Goal: Complete application form

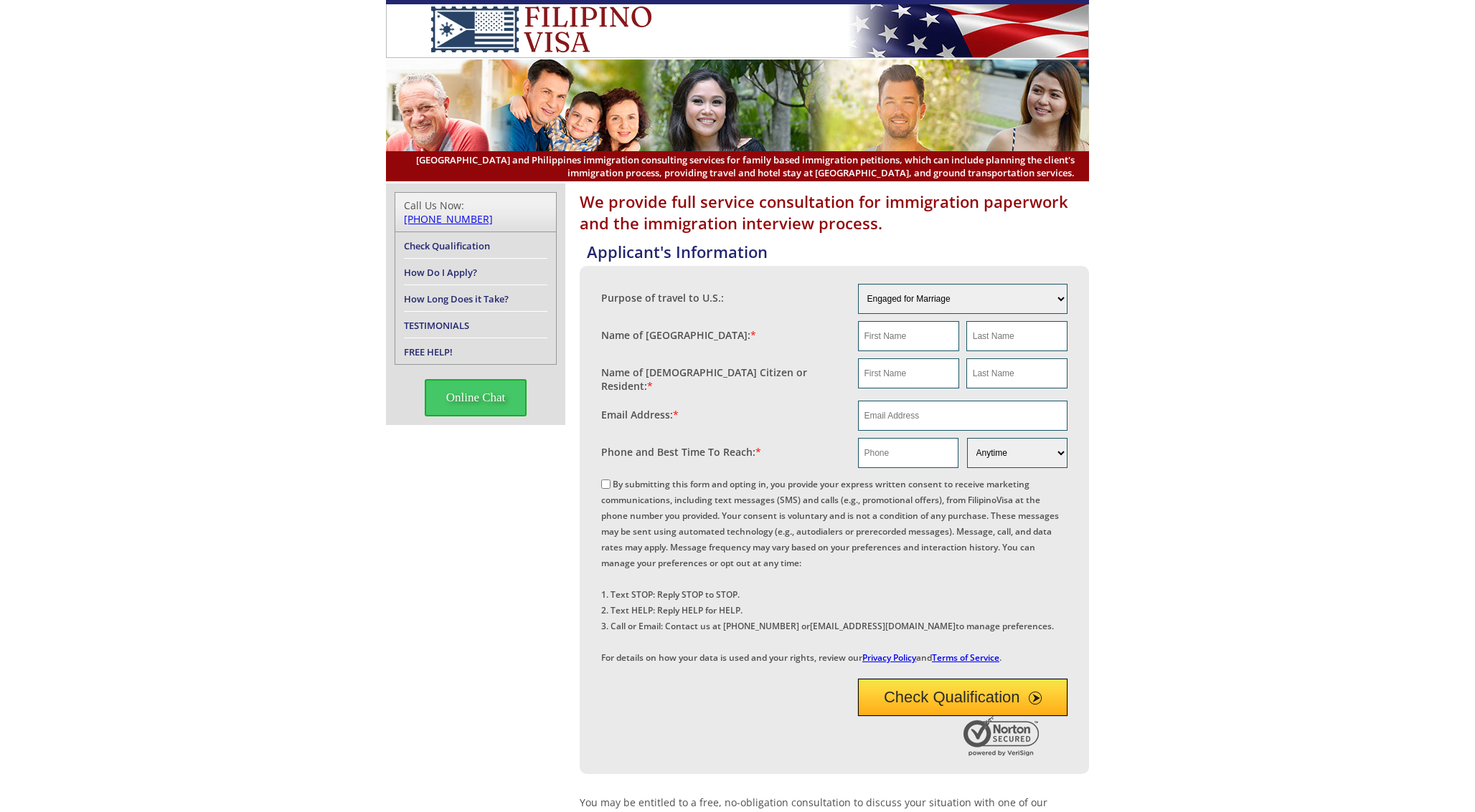
click at [215, 215] on div "We provide full service consultation for immigration paperwork and the immigrat…" at bounding box center [737, 614] width 1475 height 862
click at [215, 359] on div "We provide full service consultation for immigration paperwork and the immigrat…" at bounding box center [737, 614] width 1475 height 862
click at [215, 501] on div "We provide full service consultation for immigration paperwork and the immigrat…" at bounding box center [737, 614] width 1475 height 862
click at [215, 645] on div "We provide full service consultation for immigration paperwork and the immigrat…" at bounding box center [737, 614] width 1475 height 862
click at [215, 788] on div "We provide full service consultation for immigration paperwork and the immigrat…" at bounding box center [737, 614] width 1475 height 862
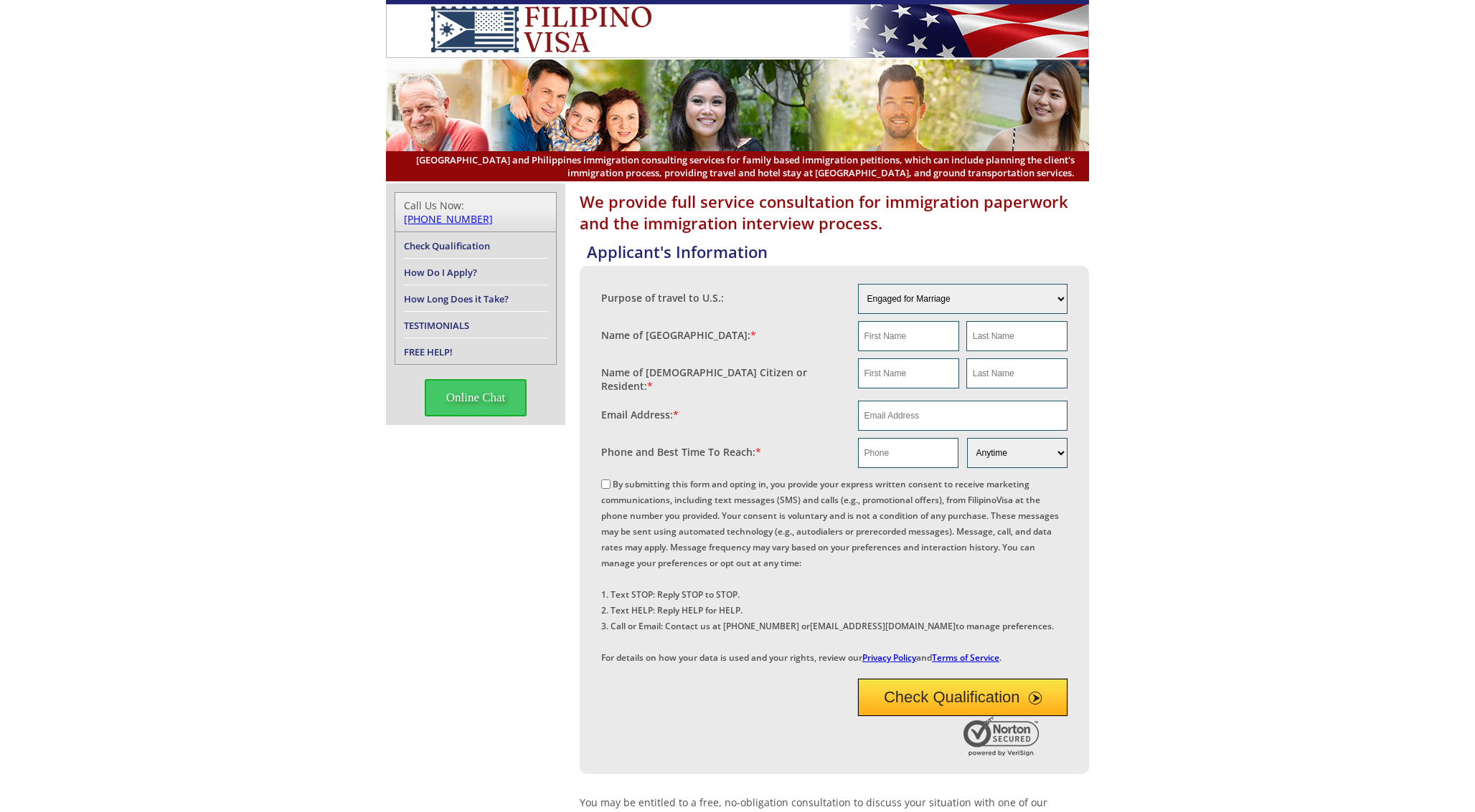
click at [359, 72] on header "[GEOGRAPHIC_DATA] and Philippines immigration consulting services for family ba…" at bounding box center [737, 91] width 1475 height 182
click at [359, 215] on div "We provide full service consultation for immigration paperwork and the immigrat…" at bounding box center [737, 614] width 1475 height 862
click at [359, 359] on div "We provide full service consultation for immigration paperwork and the immigrat…" at bounding box center [737, 614] width 1475 height 862
click at [359, 501] on div "We provide full service consultation for immigration paperwork and the immigrat…" at bounding box center [737, 614] width 1475 height 862
click at [359, 645] on div "We provide full service consultation for immigration paperwork and the immigrat…" at bounding box center [737, 614] width 1475 height 862
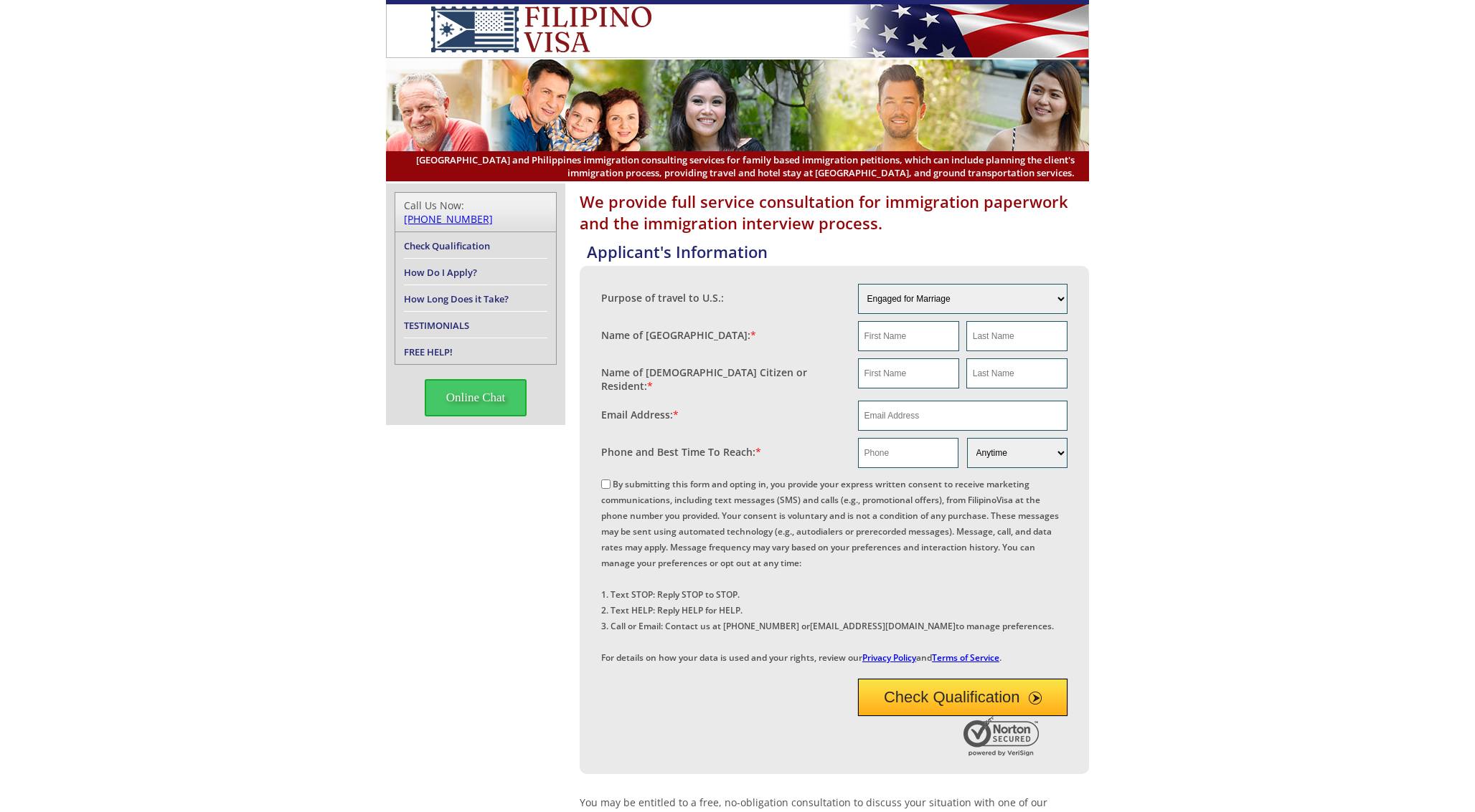
click at [359, 788] on div "We provide full service consultation for immigration paperwork and the immigrat…" at bounding box center [737, 614] width 1475 height 862
click at [502, 72] on img at bounding box center [737, 105] width 703 height 92
click at [502, 215] on h4 "Call Us Now: [PHONE_NUMBER]" at bounding box center [475, 212] width 161 height 39
click at [502, 359] on aside "Call Us Now: [PHONE_NUMBER] Check Qualification How Do I Apply? How Long Does i…" at bounding box center [475, 304] width 179 height 242
click at [502, 501] on div "We provide full service consultation for immigration paperwork and the immigrat…" at bounding box center [737, 614] width 703 height 862
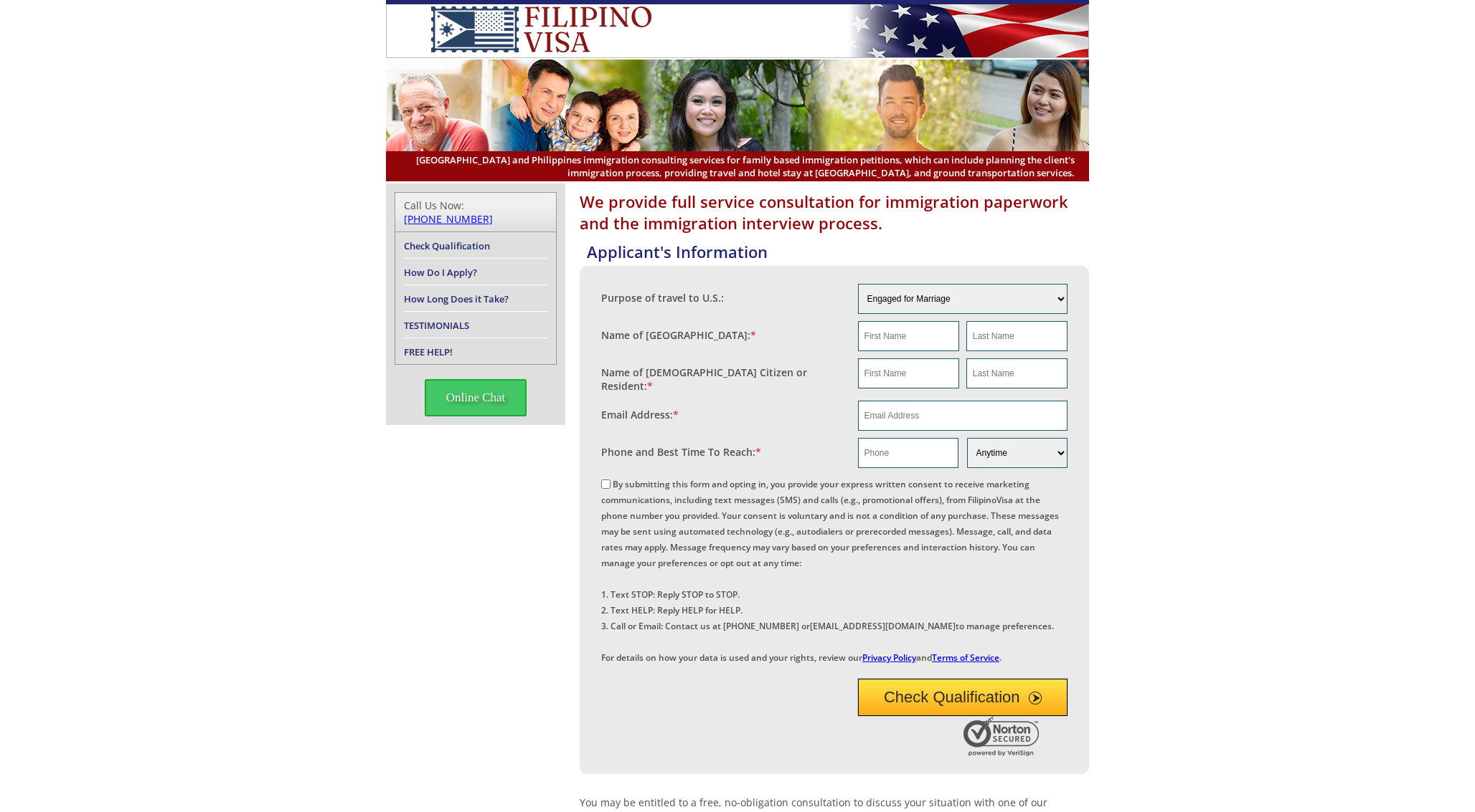
click at [502, 645] on div "We provide full service consultation for immigration paperwork and the immigrat…" at bounding box center [737, 614] width 703 height 862
click at [502, 788] on div "We provide full service consultation for immigration paperwork and the immigrat…" at bounding box center [737, 614] width 703 height 862
click at [645, 72] on img at bounding box center [737, 105] width 703 height 92
click at [645, 215] on h1 "We provide full service consultation for immigration paperwork and the immigrat…" at bounding box center [834, 212] width 509 height 43
click at [645, 359] on div "Name of [DEMOGRAPHIC_DATA] Citizen or Resident: *" at bounding box center [729, 376] width 257 height 35
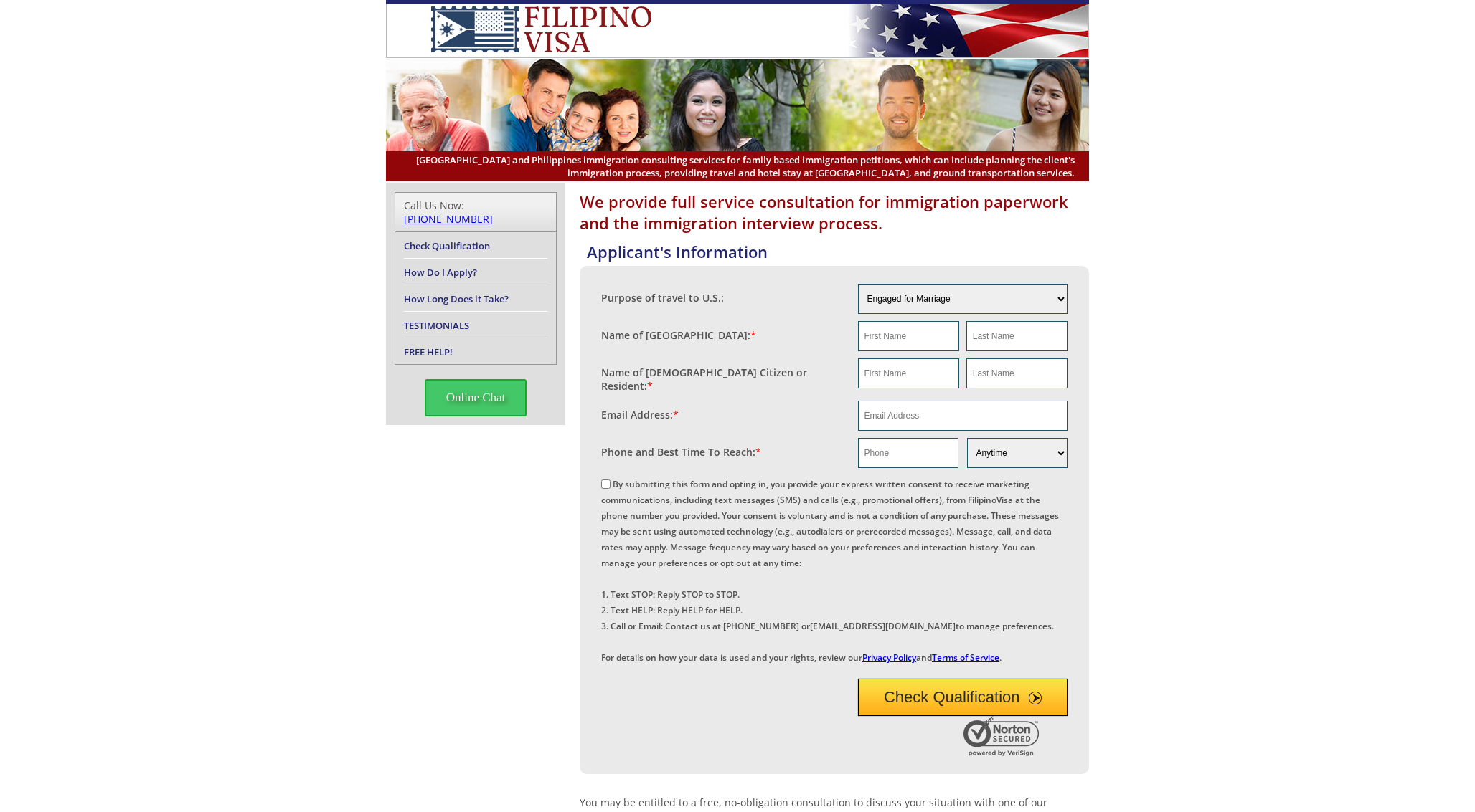
click at [645, 501] on div "By submitting this form and opting in, you provide your express written consent…" at bounding box center [833, 569] width 466 height 189
click at [645, 645] on div "By submitting this form and opting in, you provide your express written consent…" at bounding box center [833, 569] width 466 height 189
click at [645, 760] on div at bounding box center [821, 738] width 441 height 44
click at [789, 72] on img at bounding box center [737, 105] width 703 height 92
click at [789, 215] on h1 "We provide full service consultation for immigration paperwork and the immigrat…" at bounding box center [834, 212] width 509 height 43
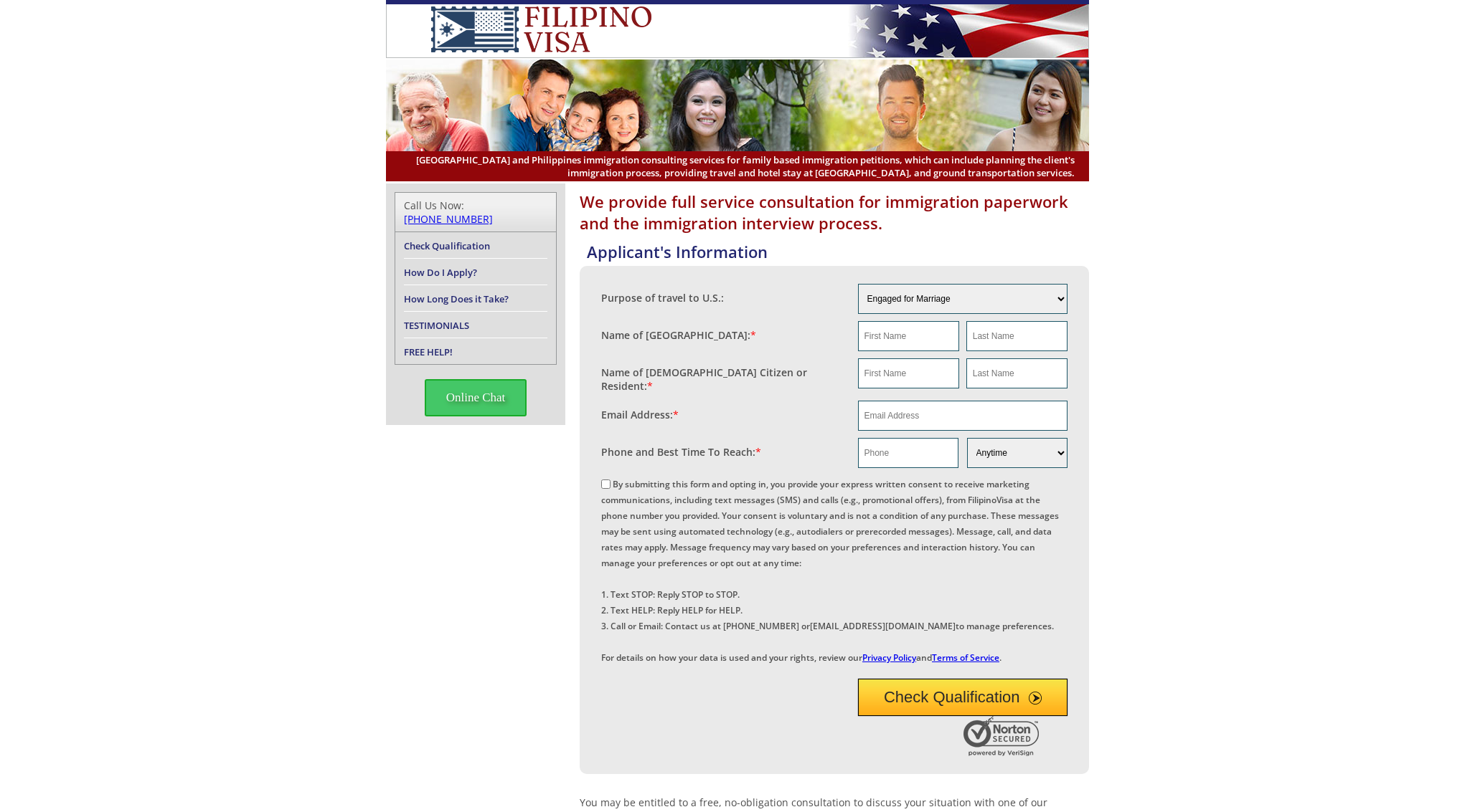
click at [789, 359] on div "Name of [DEMOGRAPHIC_DATA] Citizen or Resident: *" at bounding box center [729, 376] width 257 height 35
click at [789, 501] on div "By submitting this form and opting in, you provide your express written consent…" at bounding box center [833, 569] width 466 height 189
click at [789, 645] on div "By submitting this form and opting in, you provide your express written consent…" at bounding box center [833, 569] width 466 height 189
click at [789, 760] on div at bounding box center [821, 738] width 441 height 44
click at [932, 72] on img at bounding box center [737, 105] width 703 height 92
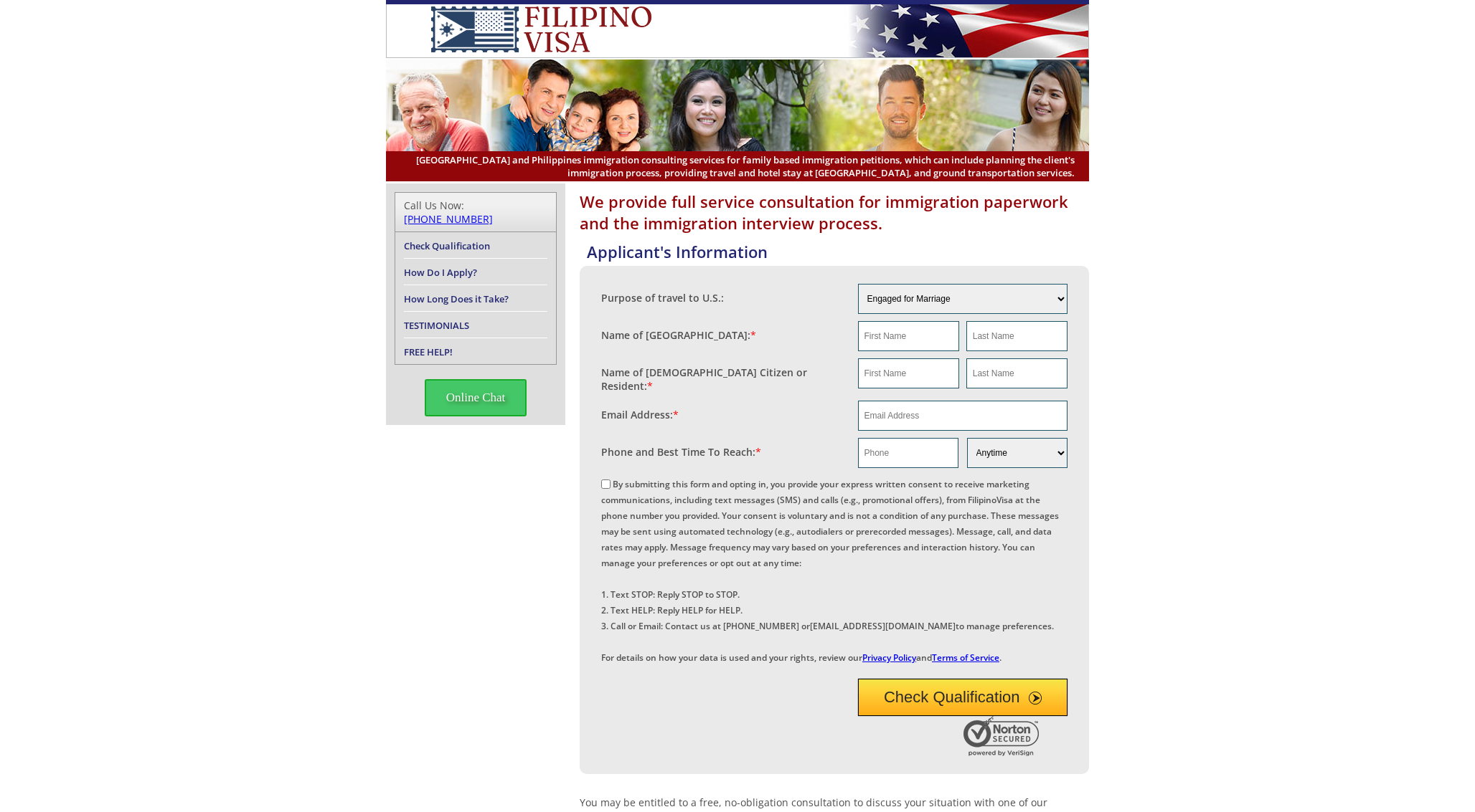
click at [932, 215] on h1 "We provide full service consultation for immigration paperwork and the immigrat…" at bounding box center [834, 212] width 509 height 43
click at [932, 359] on input "text" at bounding box center [908, 373] width 101 height 30
click at [932, 501] on div "By submitting this form and opting in, you provide your express written consent…" at bounding box center [833, 569] width 466 height 189
click at [932, 645] on div "By submitting this form and opting in, you provide your express written consent…" at bounding box center [833, 569] width 466 height 189
click at [932, 760] on div at bounding box center [821, 738] width 441 height 44
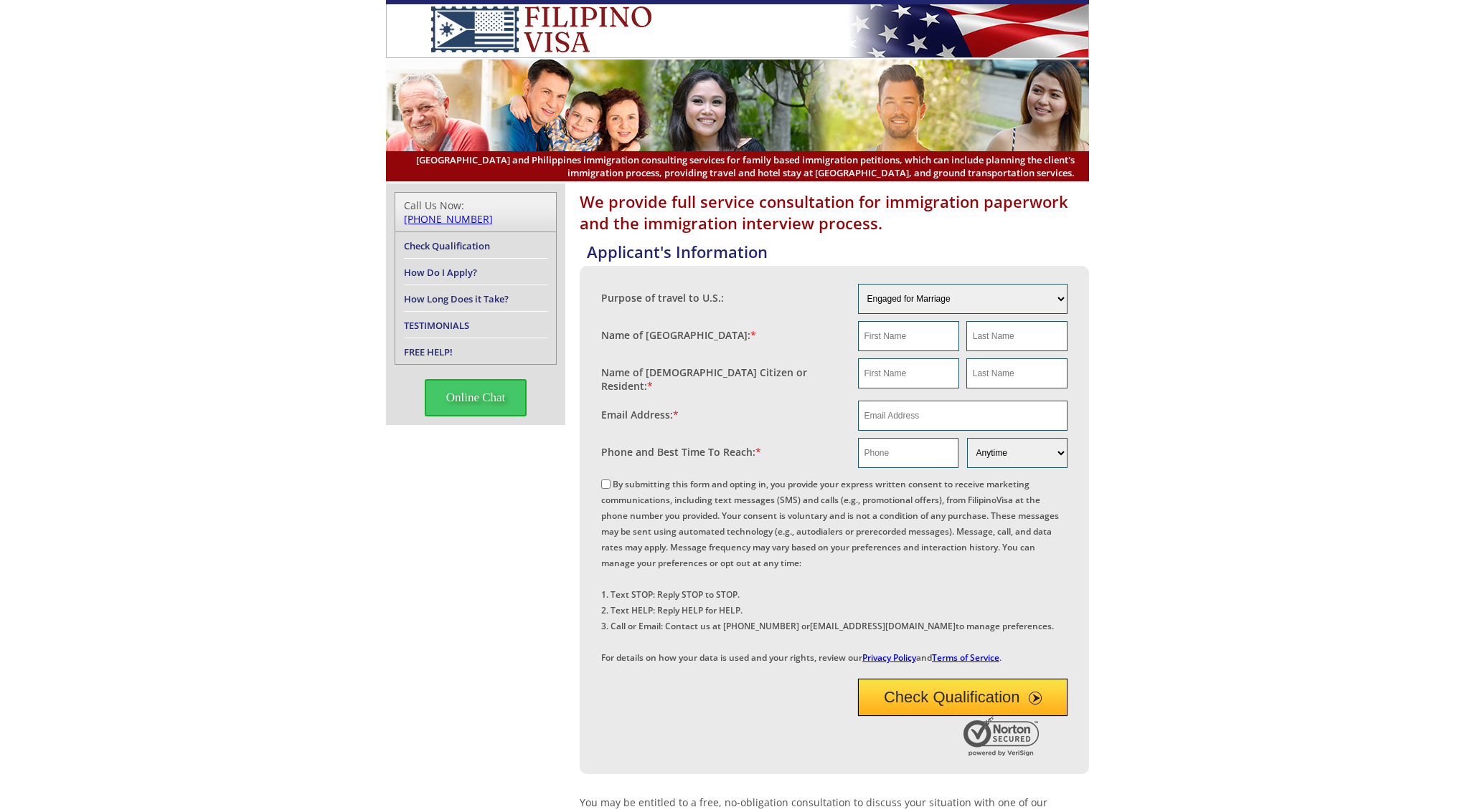
click at [1076, 72] on img at bounding box center [737, 105] width 703 height 92
click at [1076, 215] on h1 "We provide full service consultation for immigration paperwork and the immigrat…" at bounding box center [834, 212] width 509 height 43
click at [1076, 359] on div "Purpose of travel to U.S.: Engaged for Marriage Already Married to [DEMOGRAPHIC…" at bounding box center [834, 520] width 509 height 509
click at [1076, 501] on div "Purpose of travel to U.S.: Engaged for Marriage Already Married to [DEMOGRAPHIC…" at bounding box center [834, 520] width 509 height 509
click at [1076, 645] on div "Purpose of travel to U.S.: Engaged for Marriage Already Married to [DEMOGRAPHIC…" at bounding box center [834, 520] width 509 height 509
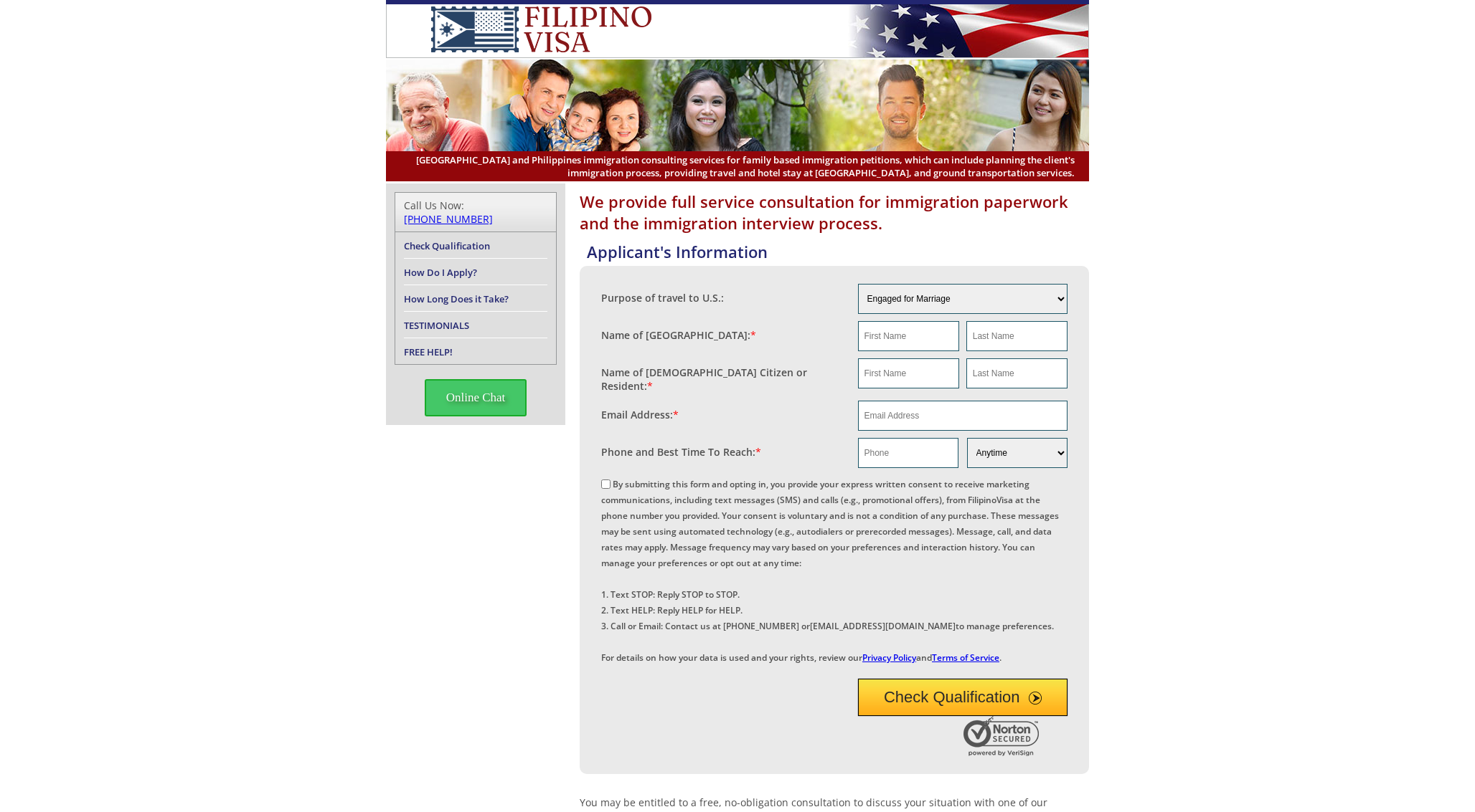
click at [1076, 774] on div "Purpose of travel to U.S.: Engaged for Marriage Already Married to [DEMOGRAPHIC…" at bounding box center [834, 520] width 509 height 509
click at [1220, 72] on header "[GEOGRAPHIC_DATA] and Philippines immigration consulting services for family ba…" at bounding box center [737, 91] width 1475 height 182
click at [1220, 215] on div "We provide full service consultation for immigration paperwork and the immigrat…" at bounding box center [737, 614] width 1475 height 862
click at [1220, 359] on div "We provide full service consultation for immigration paperwork and the immigrat…" at bounding box center [737, 614] width 1475 height 862
click at [1220, 501] on div "We provide full service consultation for immigration paperwork and the immigrat…" at bounding box center [737, 614] width 1475 height 862
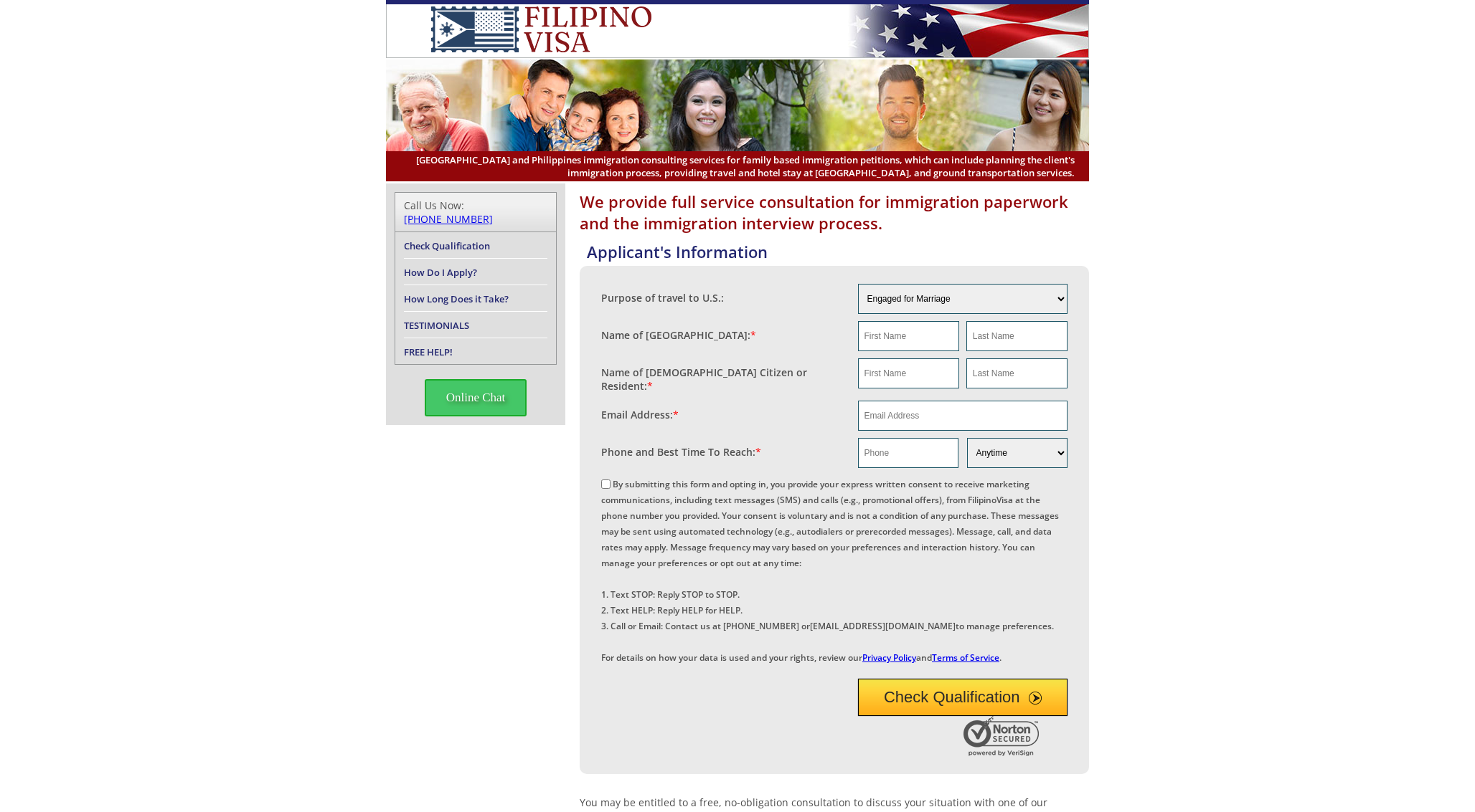
click at [1220, 645] on div "We provide full service consultation for immigration paperwork and the immigrat…" at bounding box center [737, 614] width 1475 height 862
click at [1220, 788] on div "We provide full service consultation for immigration paperwork and the immigrat…" at bounding box center [737, 614] width 1475 height 862
click at [1362, 72] on header "[GEOGRAPHIC_DATA] and Philippines immigration consulting services for family ba…" at bounding box center [737, 91] width 1475 height 182
click at [1362, 215] on div "We provide full service consultation for immigration paperwork and the immigrat…" at bounding box center [737, 614] width 1475 height 862
click at [1362, 359] on div "We provide full service consultation for immigration paperwork and the immigrat…" at bounding box center [737, 614] width 1475 height 862
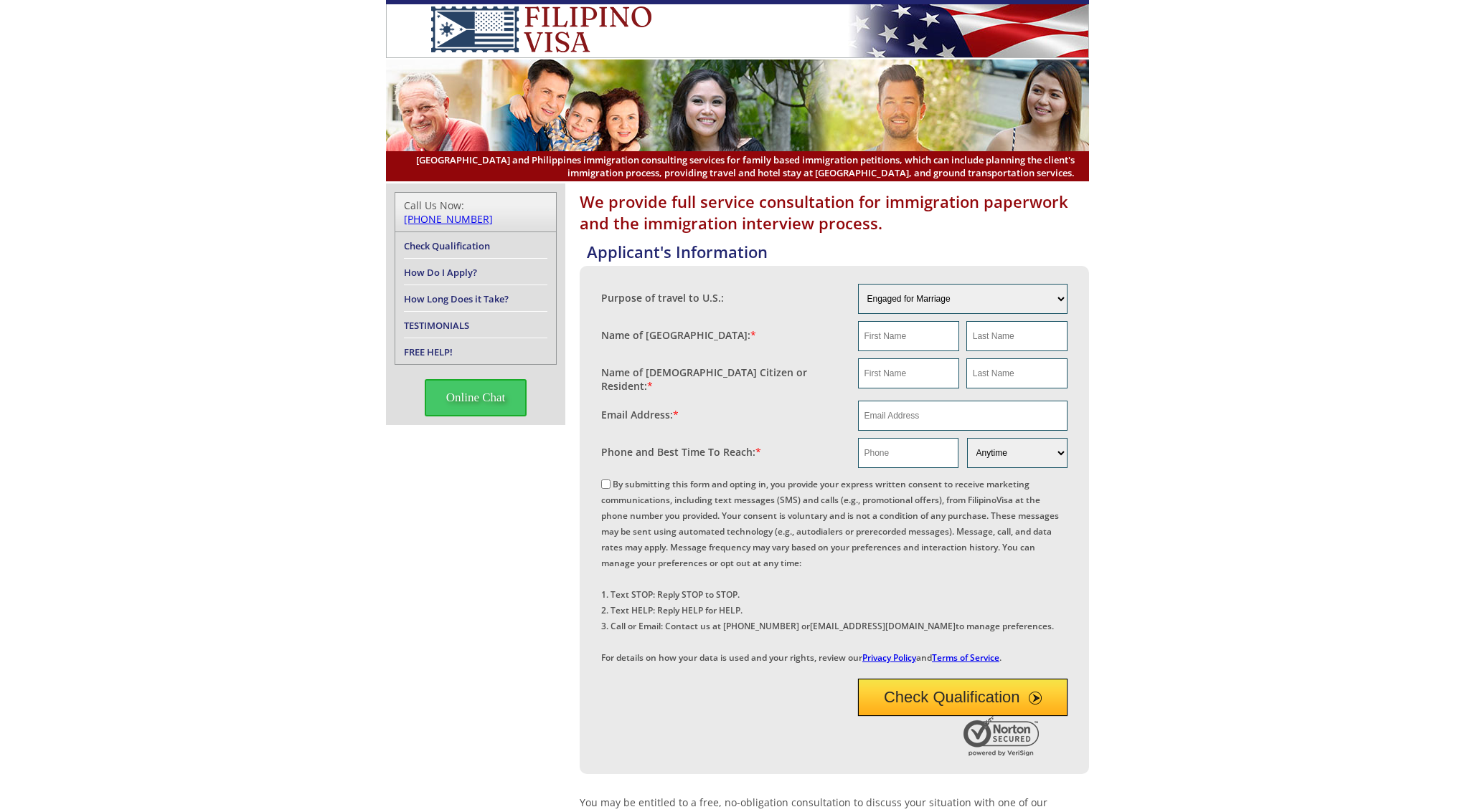
click at [1362, 501] on div "We provide full service consultation for immigration paperwork and the immigrat…" at bounding box center [737, 614] width 1475 height 862
click at [1362, 645] on div "We provide full service consultation for immigration paperwork and the immigrat…" at bounding box center [737, 614] width 1475 height 862
click at [1362, 788] on div "We provide full service consultation for immigration paperwork and the immigrat…" at bounding box center [737, 614] width 1475 height 862
click at [1474, 72] on html "[GEOGRAPHIC_DATA] and Philippines immigration consulting services for family ba…" at bounding box center [737, 566] width 1475 height 1132
click at [1474, 215] on html "[GEOGRAPHIC_DATA] and Philippines immigration consulting services for family ba…" at bounding box center [737, 566] width 1475 height 1132
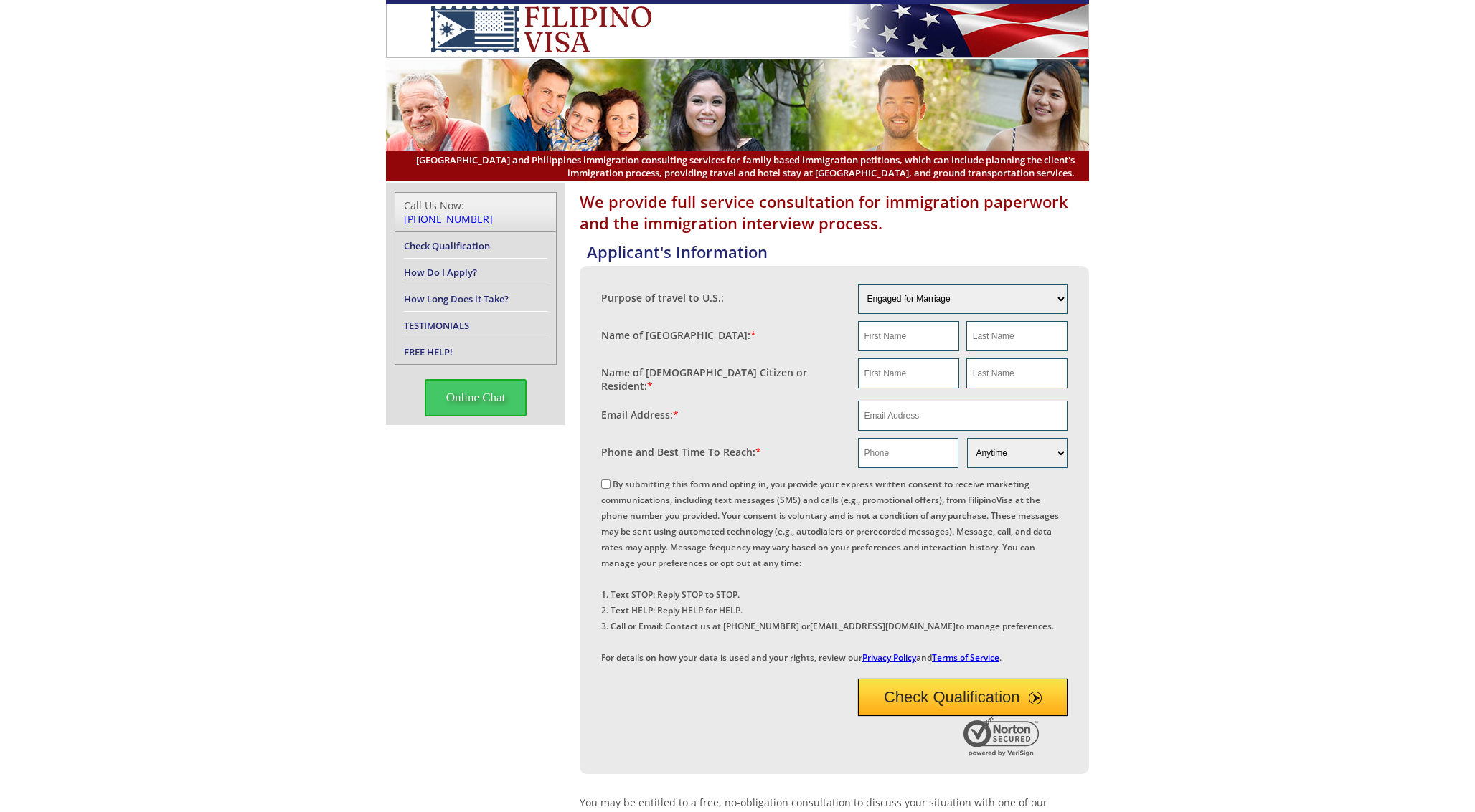
click at [1474, 359] on html "[GEOGRAPHIC_DATA] and Philippines immigration consulting services for family ba…" at bounding box center [737, 566] width 1475 height 1132
click at [1474, 501] on html "[GEOGRAPHIC_DATA] and Philippines immigration consulting services for family ba…" at bounding box center [737, 566] width 1475 height 1132
click at [1474, 645] on html "[GEOGRAPHIC_DATA] and Philippines immigration consulting services for family ba…" at bounding box center [737, 566] width 1475 height 1132
click at [1474, 788] on html "[GEOGRAPHIC_DATA] and Philippines immigration consulting services for family ba…" at bounding box center [737, 566] width 1475 height 1132
